Goal: Check status: Check status

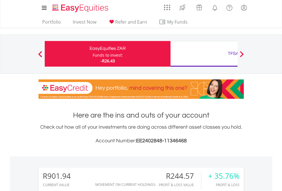
scroll to position [55, 90]
click at [93, 54] on div "Funds to invest:" at bounding box center [108, 55] width 30 height 6
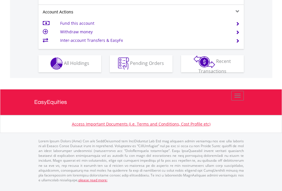
scroll to position [534, 0]
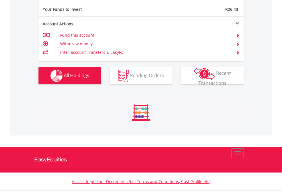
scroll to position [55, 90]
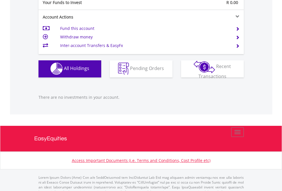
scroll to position [565, 0]
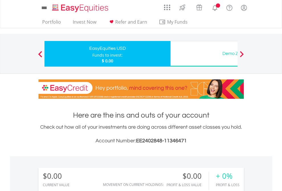
scroll to position [55, 90]
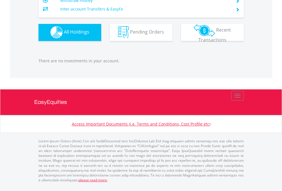
scroll to position [565, 0]
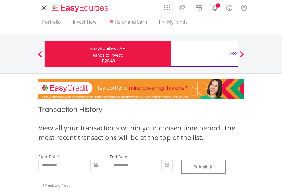
type input "**********"
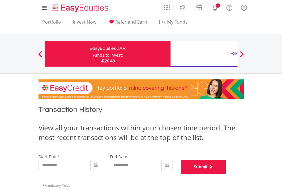
click at [226, 174] on button "Submit" at bounding box center [203, 167] width 45 height 14
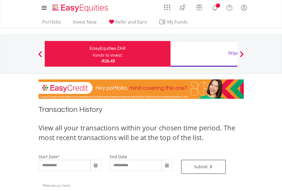
click at [204, 54] on div "TFSA" at bounding box center [233, 54] width 119 height 8
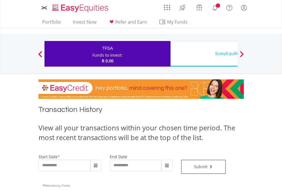
type input "**********"
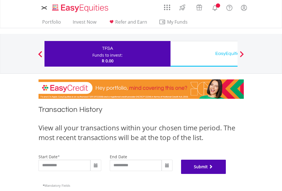
click at [226, 174] on button "Submit" at bounding box center [203, 167] width 45 height 14
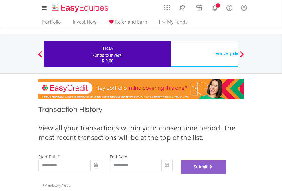
scroll to position [231, 0]
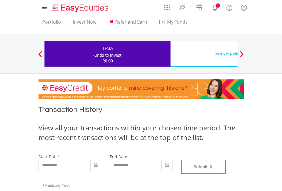
click at [204, 54] on div "EasyEquities USD" at bounding box center [233, 54] width 119 height 8
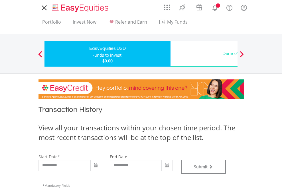
type input "**********"
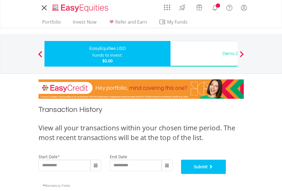
click at [226, 174] on button "Submit" at bounding box center [203, 167] width 45 height 14
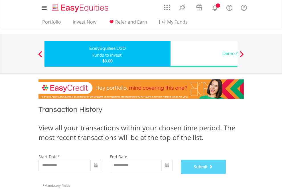
scroll to position [231, 0]
